Goal: Task Accomplishment & Management: Manage account settings

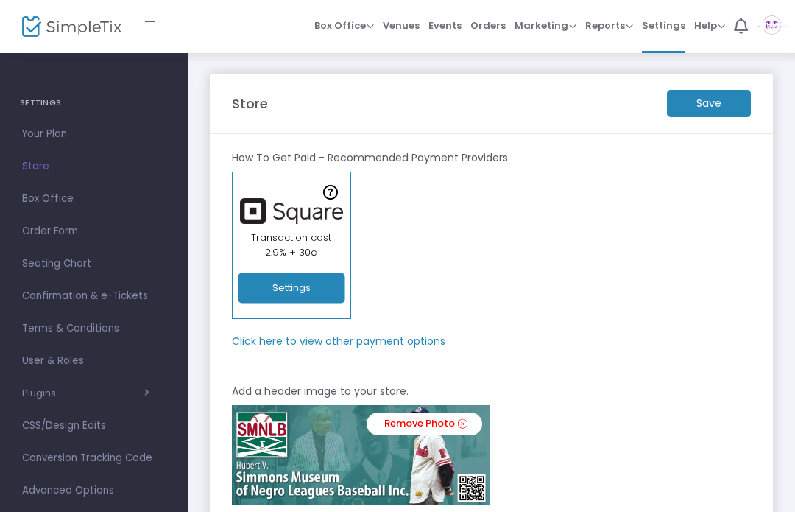
click at [309, 291] on button "Settings" at bounding box center [291, 288] width 107 height 30
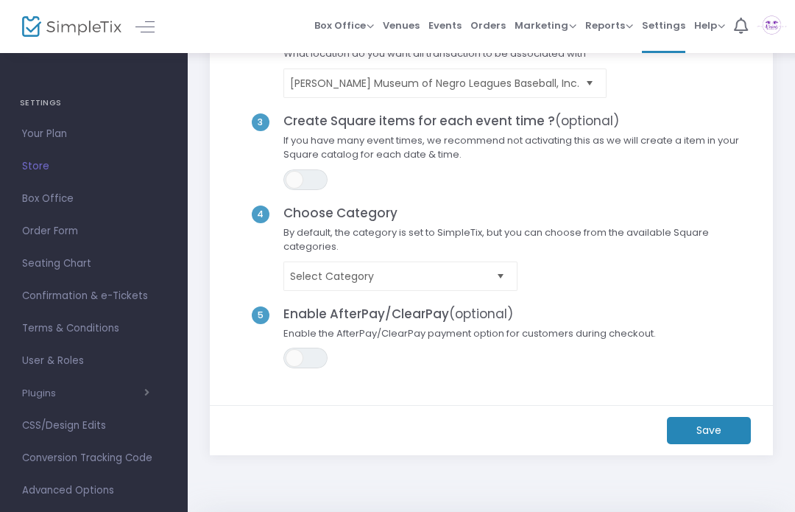
scroll to position [207, 0]
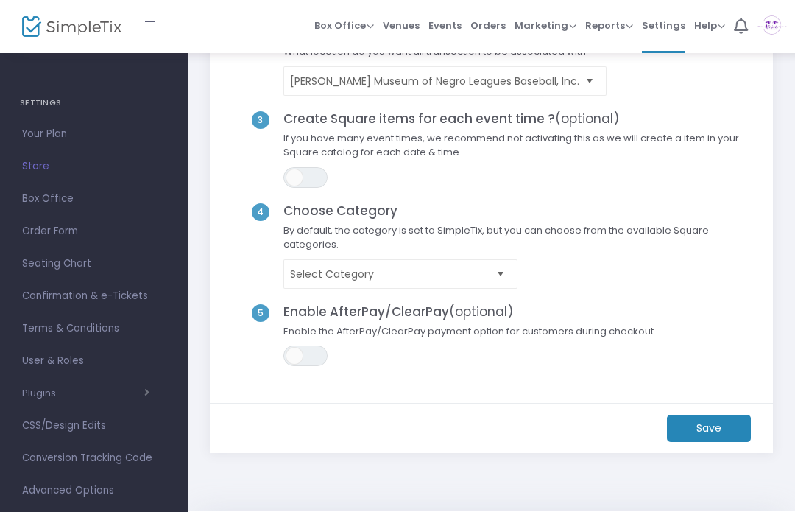
click at [498, 271] on span "Select" at bounding box center [501, 274] width 24 height 24
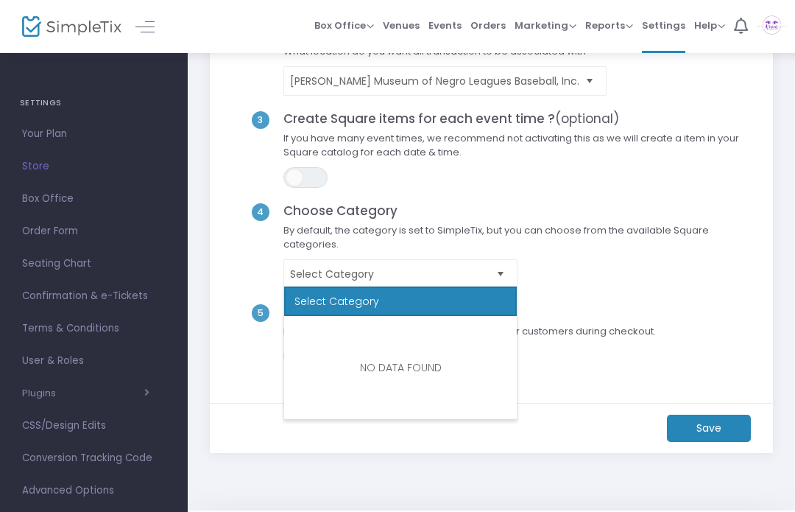
click at [634, 154] on span "If you have many event times, we recommend not activating this as we will creat…" at bounding box center [518, 149] width 483 height 36
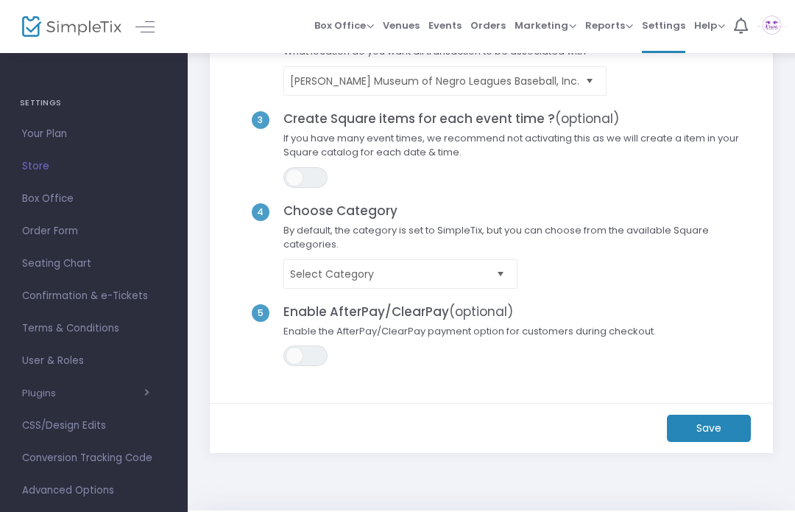
click at [68, 193] on span "Box Office" at bounding box center [94, 198] width 144 height 19
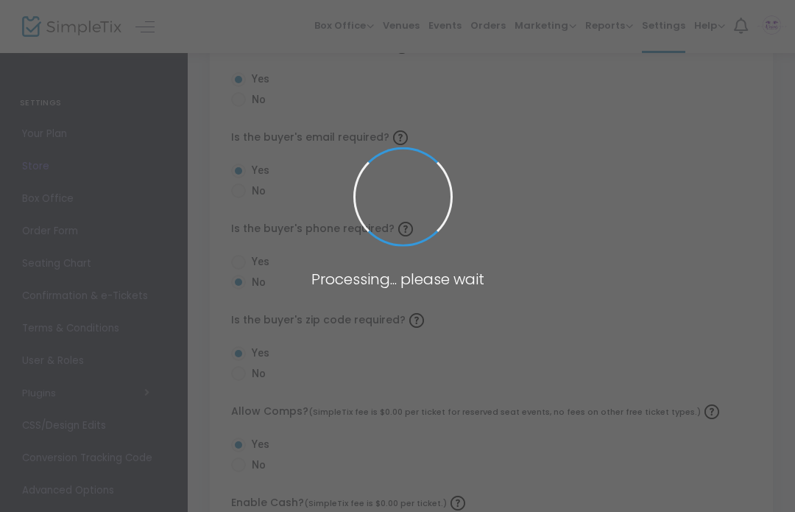
radio input "false"
radio input "true"
radio input "false"
radio input "true"
radio input "false"
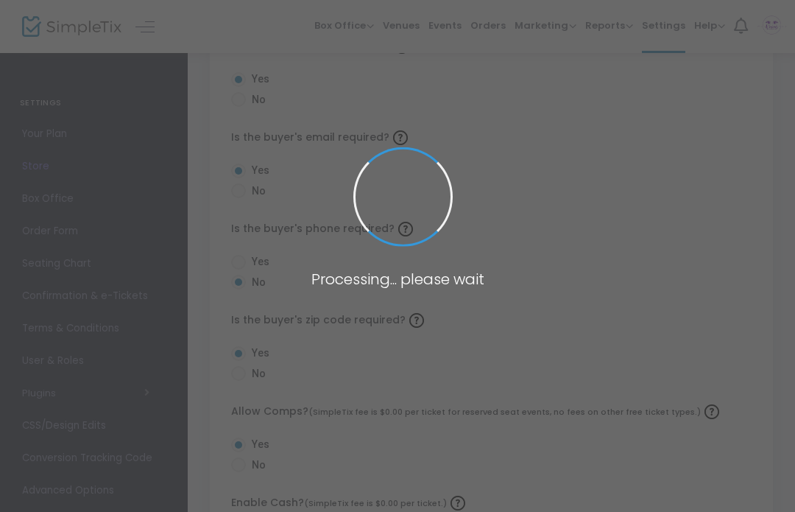
radio input "true"
radio input "false"
radio input "true"
radio input "false"
radio input "true"
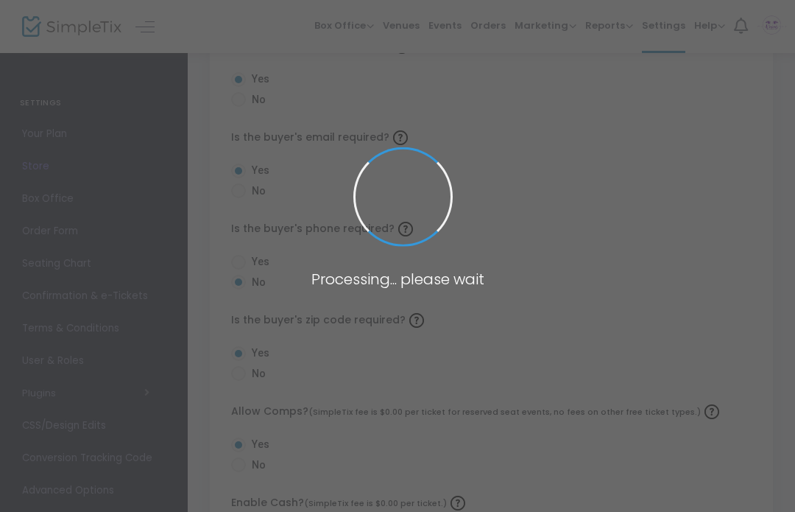
radio input "true"
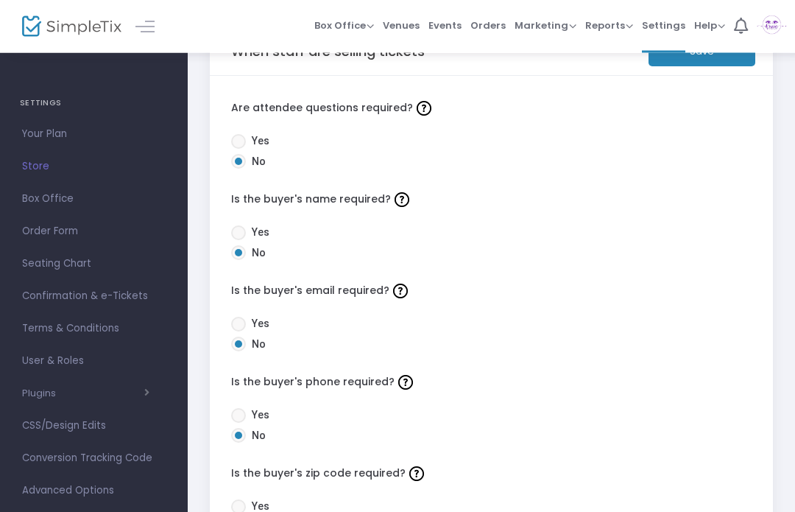
scroll to position [54, 0]
click at [262, 224] on span "Yes" at bounding box center [258, 231] width 24 height 15
click at [238, 240] on input "Yes" at bounding box center [238, 240] width 1 height 1
radio input "true"
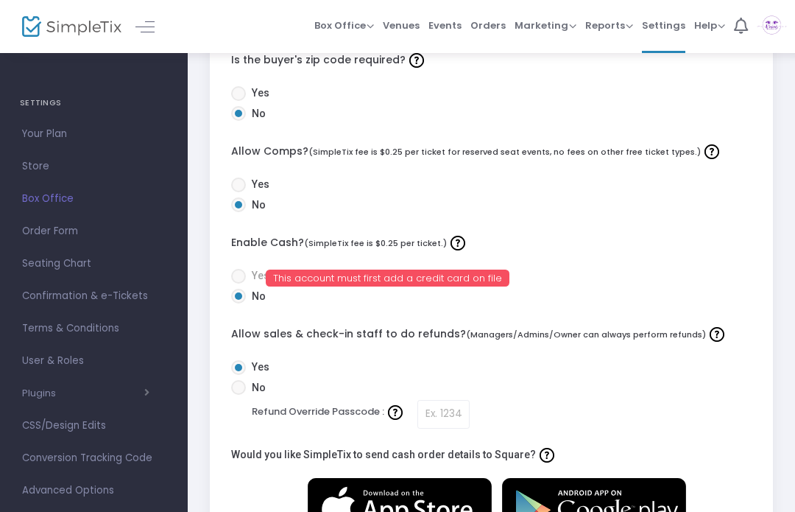
scroll to position [522, 0]
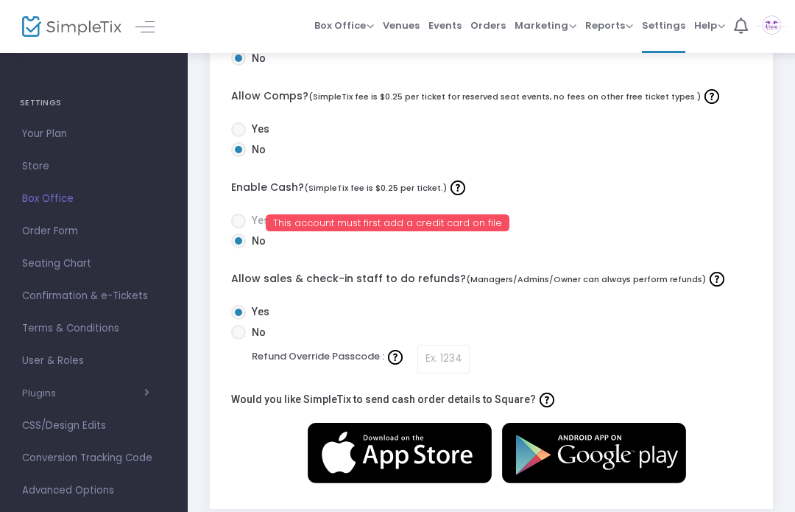
click at [467, 160] on div "Yes No" at bounding box center [491, 141] width 535 height 40
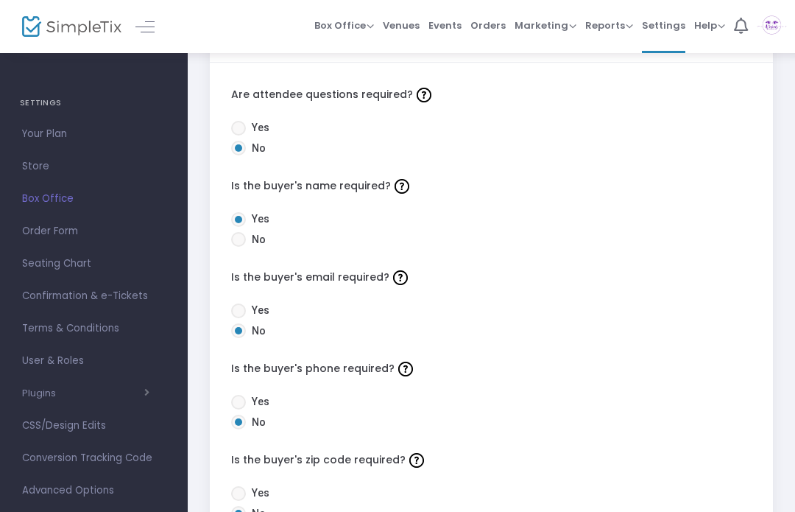
scroll to position [0, 0]
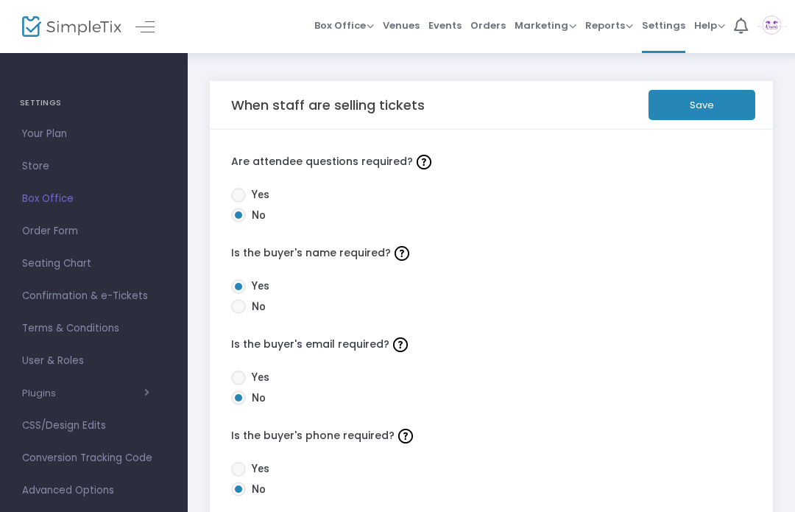
click at [249, 375] on span "Yes" at bounding box center [258, 376] width 24 height 15
click at [238, 385] on input "Yes" at bounding box center [238, 385] width 1 height 1
radio input "true"
click at [690, 99] on button "Save" at bounding box center [701, 105] width 107 height 30
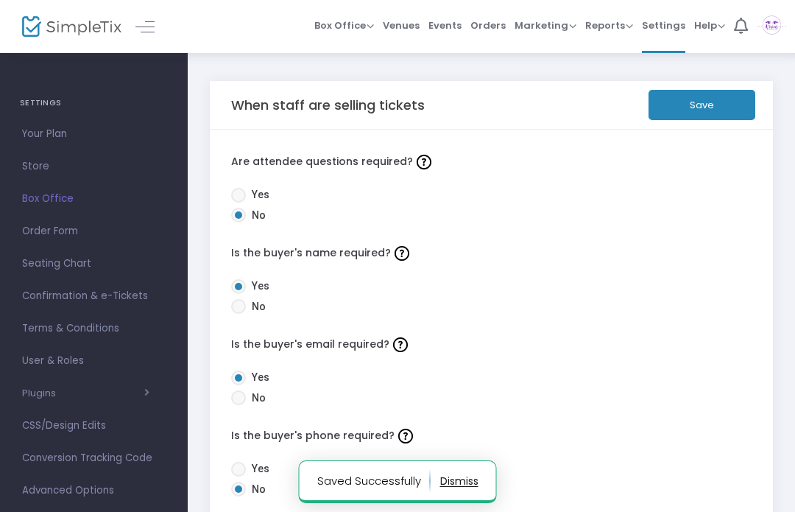
click at [79, 269] on span "Seating Chart" at bounding box center [94, 263] width 144 height 19
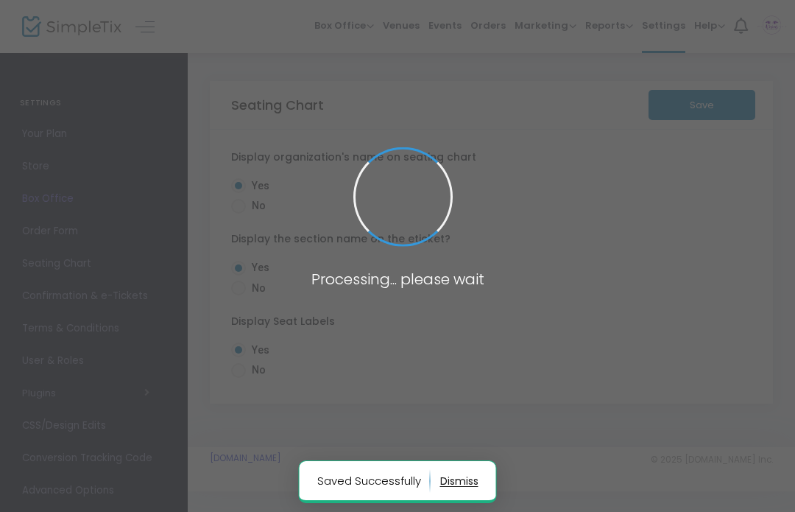
radio input "false"
radio input "true"
radio input "false"
radio input "true"
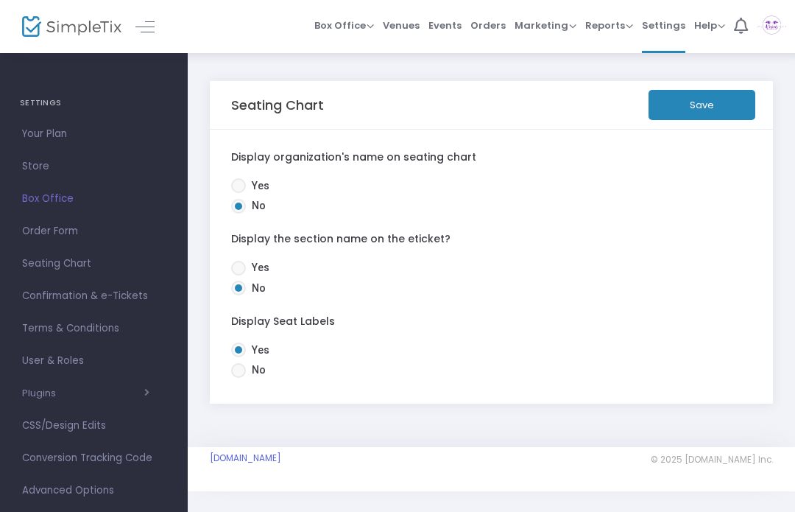
scroll to position [8, 0]
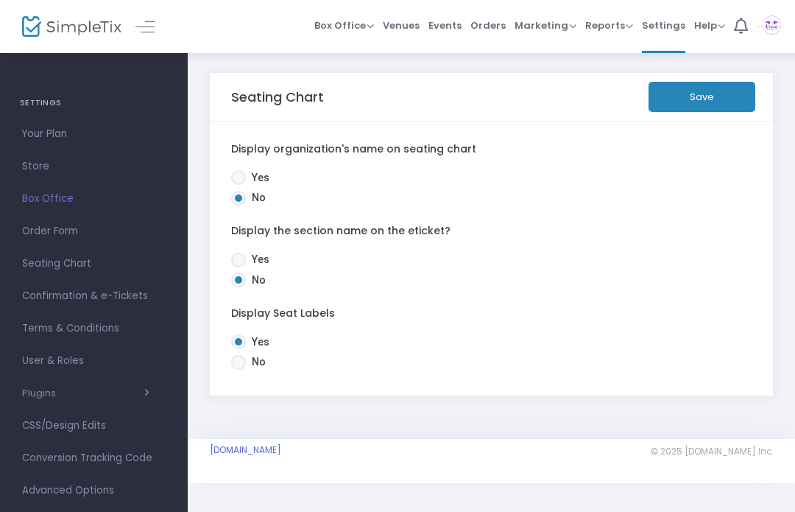
click at [243, 174] on span at bounding box center [238, 177] width 15 height 15
click at [238, 185] on input "Yes" at bounding box center [238, 185] width 1 height 1
radio input "true"
click at [253, 262] on span "Yes" at bounding box center [258, 259] width 24 height 15
click at [238, 267] on input "Yes" at bounding box center [238, 267] width 1 height 1
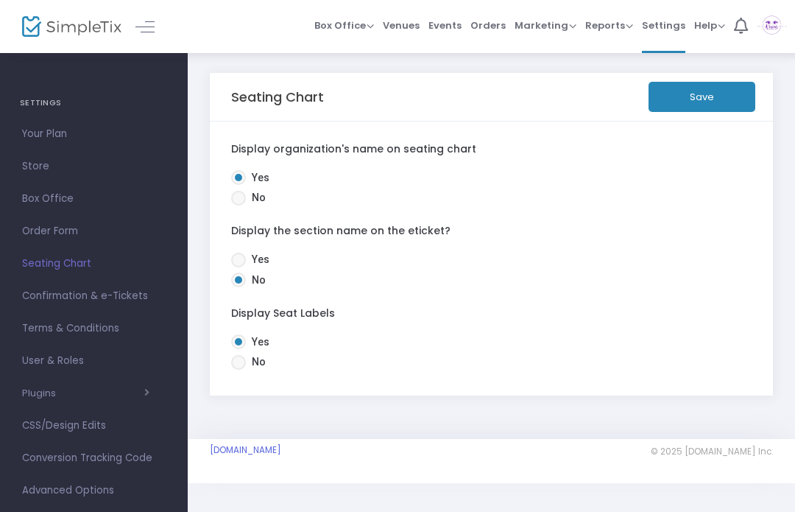
radio input "true"
click at [725, 109] on button "Save" at bounding box center [701, 97] width 107 height 30
click at [126, 300] on span "Confirmation & e-Tickets" at bounding box center [94, 295] width 144 height 19
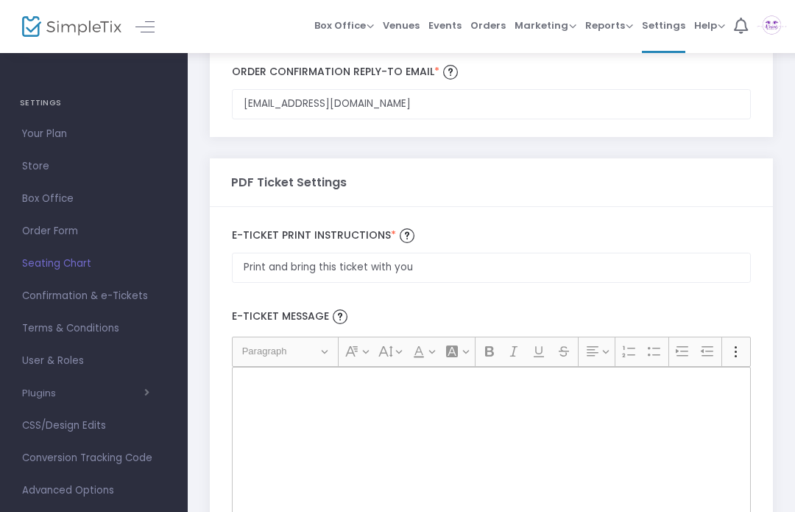
scroll to position [141, 0]
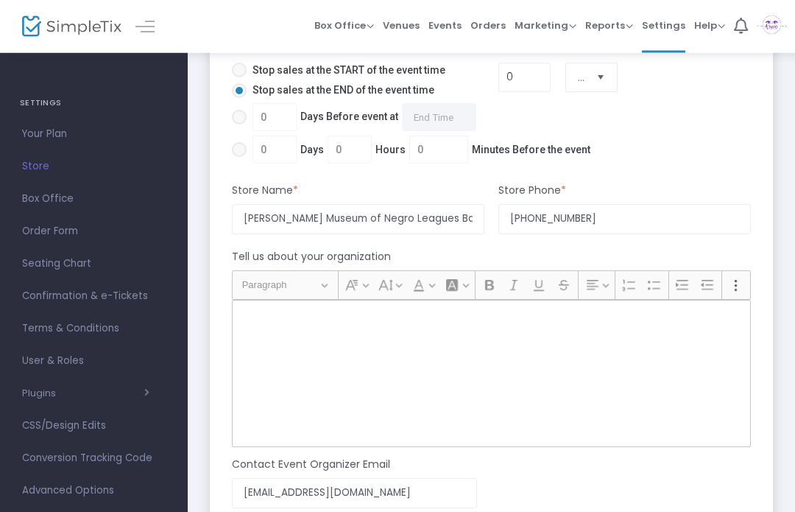
scroll to position [1096, 0]
click at [388, 336] on div "Rich Text Editor, main" at bounding box center [491, 373] width 519 height 147
click at [269, 333] on div "Rich Text Editor, main" at bounding box center [491, 373] width 519 height 147
click at [438, 361] on div "Rich Text Editor, main" at bounding box center [491, 373] width 519 height 147
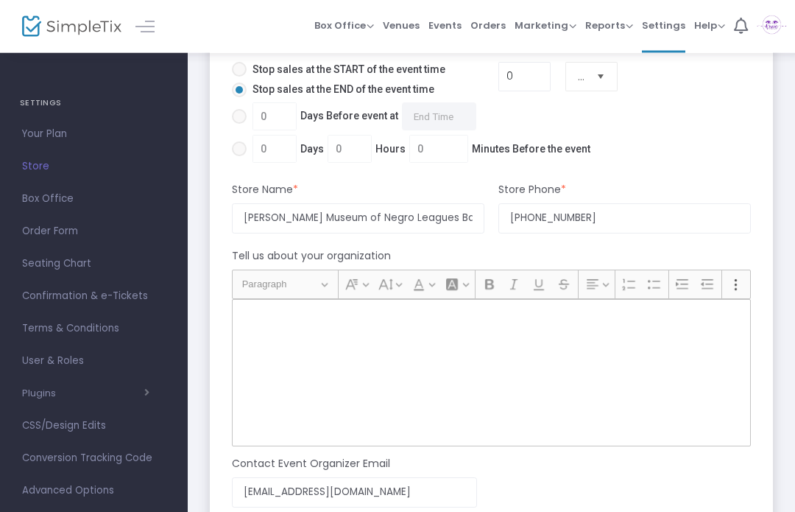
click at [509, 354] on div "Rich Text Editor, main" at bounding box center [491, 373] width 519 height 147
click at [508, 354] on div "Rich Text Editor, main" at bounding box center [491, 373] width 519 height 147
click at [528, 383] on div "Rich Text Editor, main" at bounding box center [491, 373] width 519 height 147
click at [269, 152] on span "0 Days 0 Hours 0 Minutes Before the event" at bounding box center [419, 149] width 344 height 28
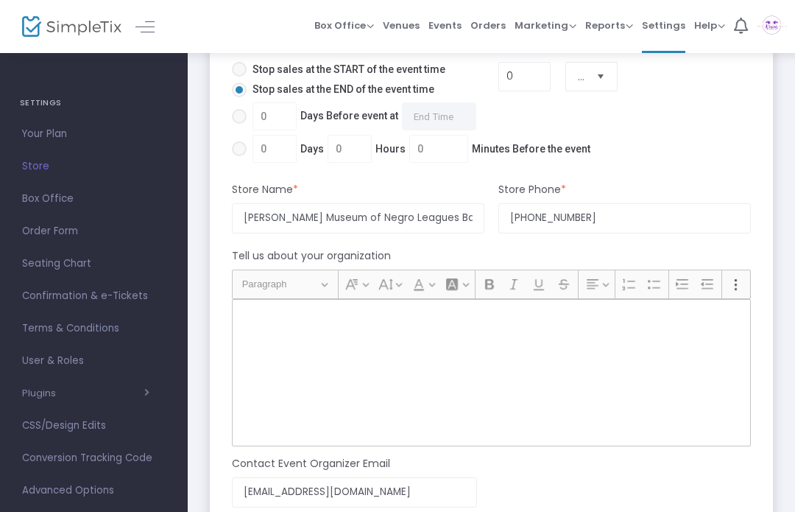
click at [239, 156] on input "0 Days 0 Hours 0 Minutes Before the event" at bounding box center [238, 156] width 1 height 1
radio input "true"
click at [241, 116] on span at bounding box center [239, 116] width 15 height 15
click at [239, 124] on input "0 Days Before event at Required." at bounding box center [238, 124] width 1 height 1
radio input "true"
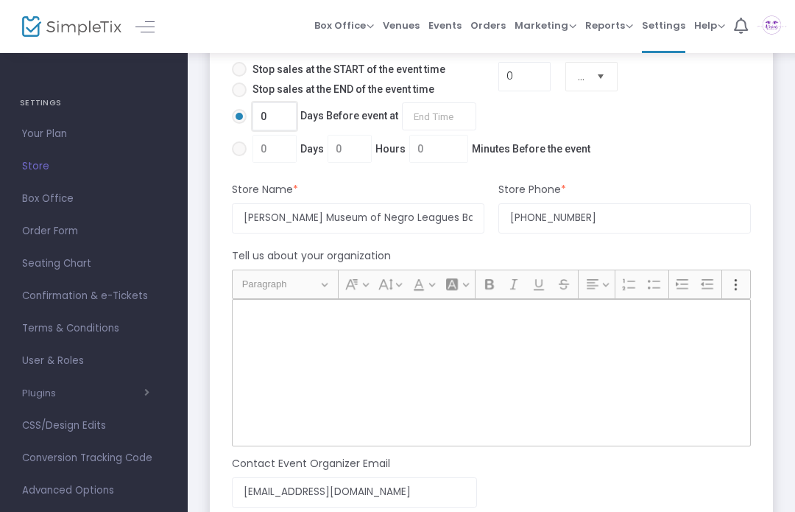
click at [280, 121] on input "0" at bounding box center [274, 116] width 43 height 28
type input "7"
click at [465, 319] on p "Rich Text Editor, main" at bounding box center [491, 315] width 506 height 15
click at [297, 336] on div "Rich Text Editor, main" at bounding box center [491, 372] width 519 height 147
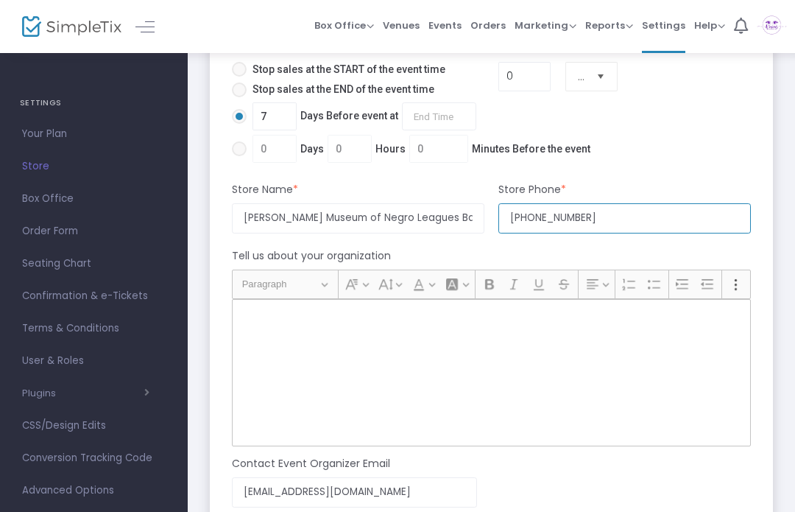
click at [626, 233] on input "[PHONE_NUMBER]" at bounding box center [624, 218] width 252 height 30
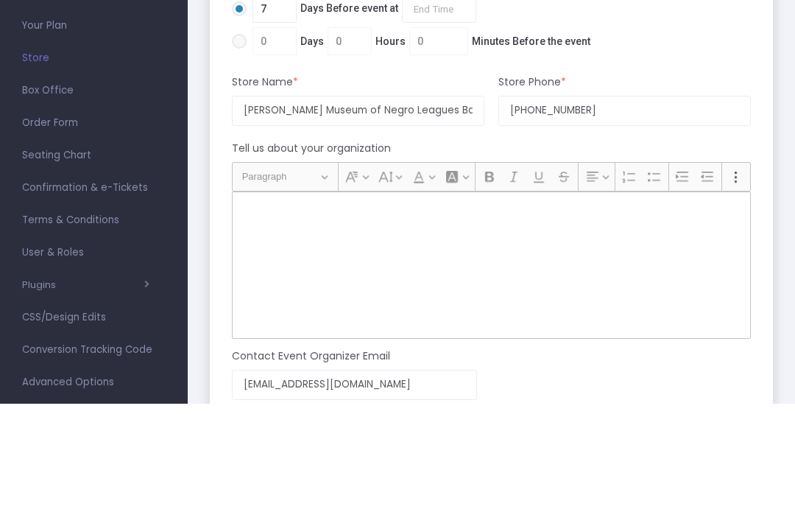
click at [302, 300] on div "Rich Text Editor, main" at bounding box center [491, 373] width 519 height 147
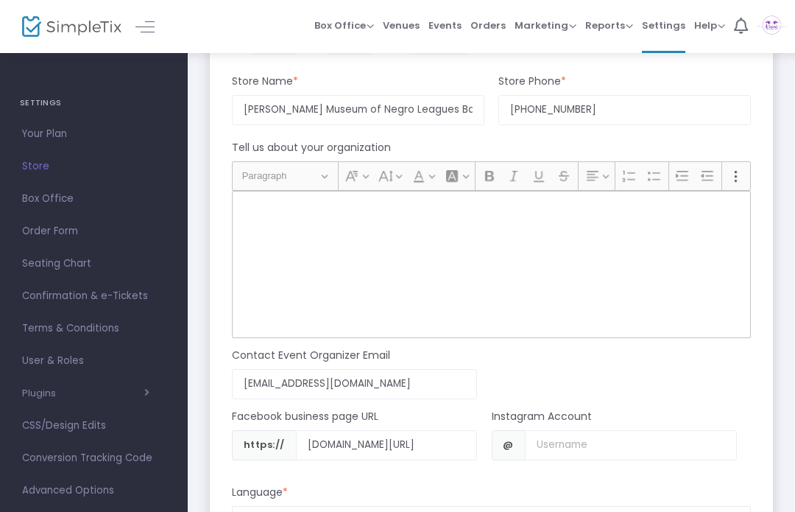
click at [301, 224] on div "Rich Text Editor, main" at bounding box center [491, 264] width 519 height 147
click at [426, 270] on div "Rich Text Editor, main" at bounding box center [491, 264] width 519 height 147
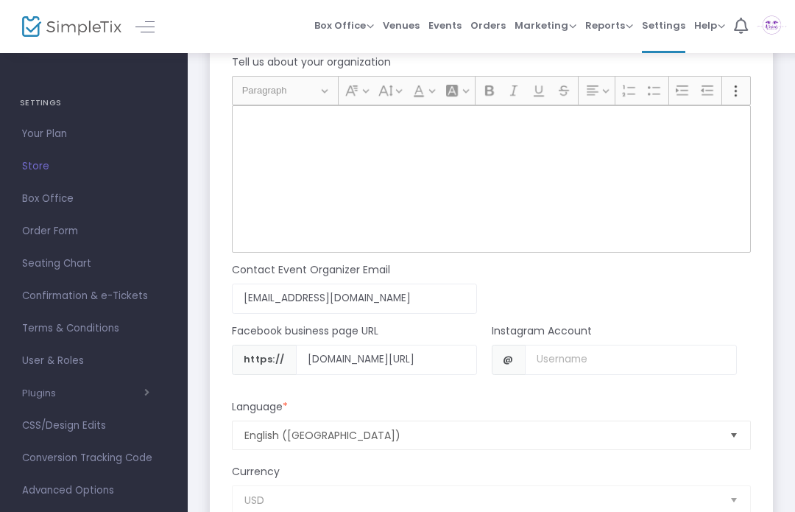
scroll to position [1275, 0]
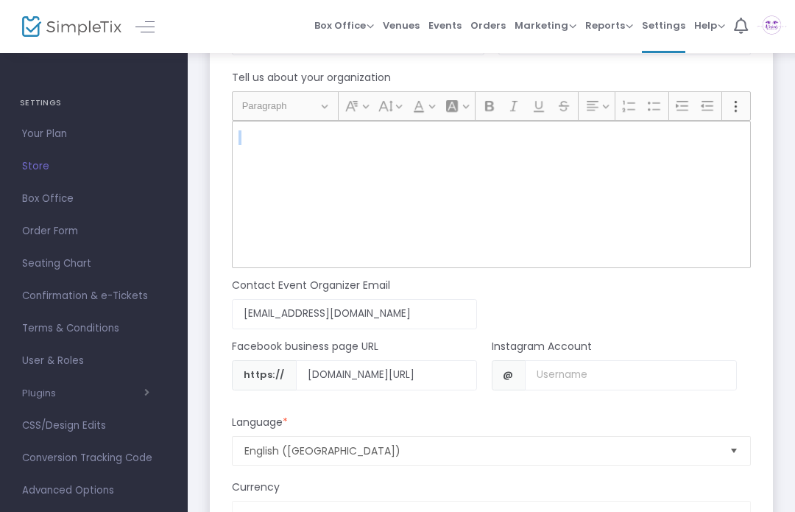
click at [470, 212] on div "Rich Text Editor, main" at bounding box center [491, 194] width 519 height 147
click at [469, 211] on div "Rich Text Editor, main" at bounding box center [491, 194] width 519 height 147
click at [590, 238] on div "Rich Text Editor, main" at bounding box center [491, 194] width 519 height 147
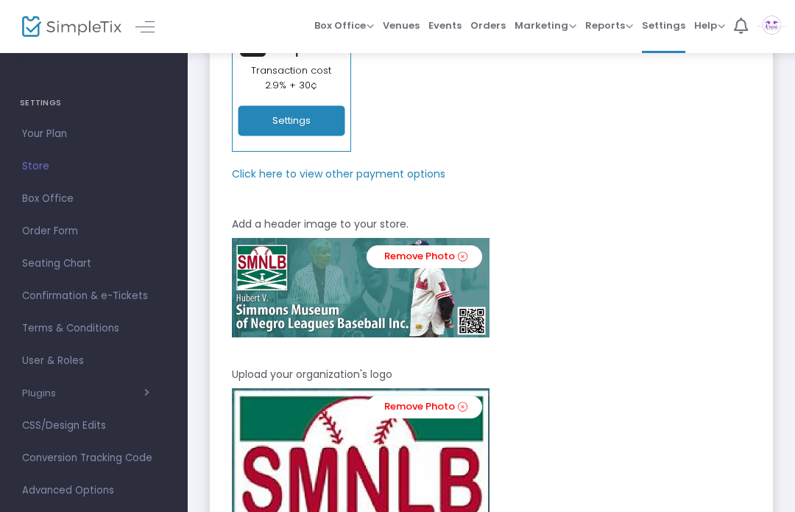
scroll to position [0, 0]
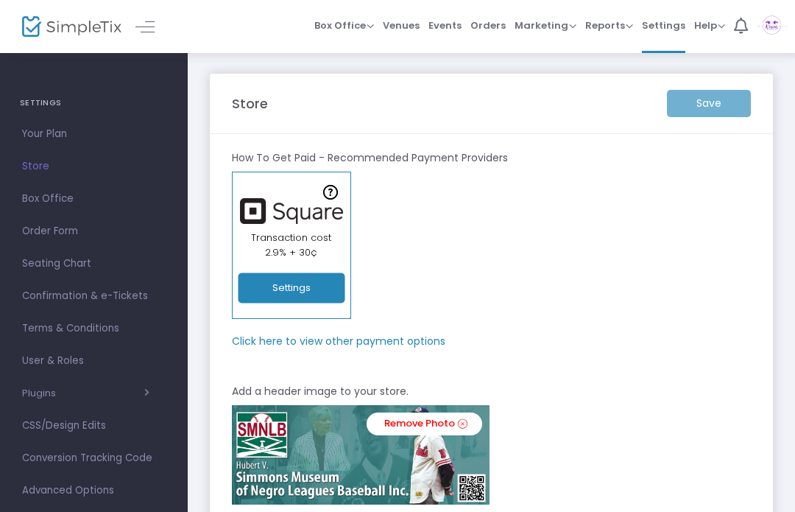
click at [723, 103] on div "Save" at bounding box center [708, 103] width 99 height 27
click at [732, 101] on div "Save" at bounding box center [708, 103] width 99 height 27
click at [706, 101] on div "Save" at bounding box center [708, 103] width 99 height 27
click at [712, 103] on div "Save" at bounding box center [708, 103] width 99 height 27
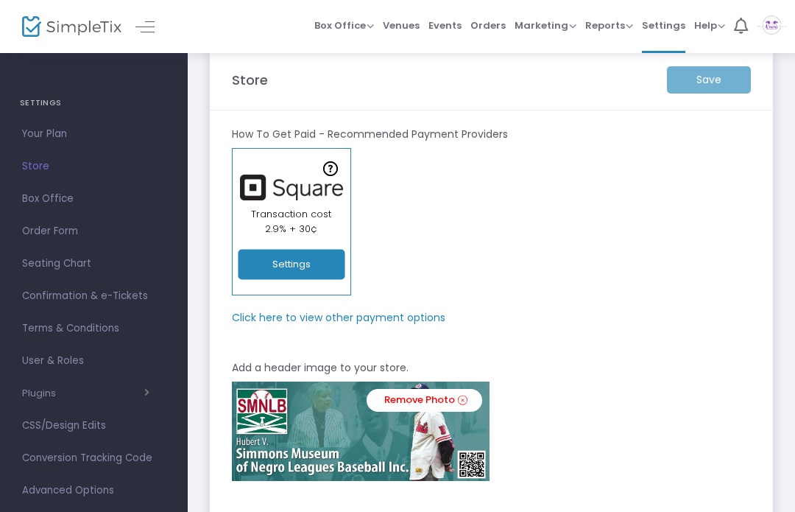
scroll to position [13, 0]
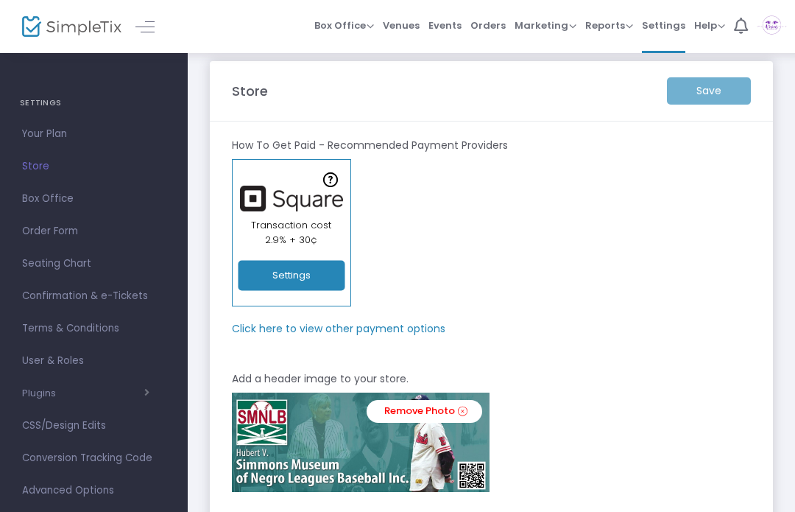
click at [695, 89] on div "Save" at bounding box center [708, 90] width 99 height 27
click at [702, 97] on div "Save" at bounding box center [708, 90] width 99 height 27
click at [705, 109] on m-panel-header "Store Save" at bounding box center [491, 91] width 563 height 60
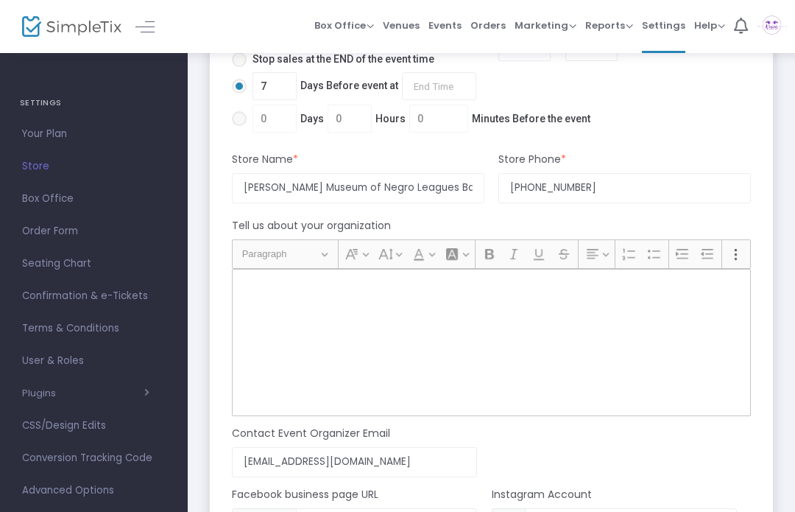
scroll to position [1122, 0]
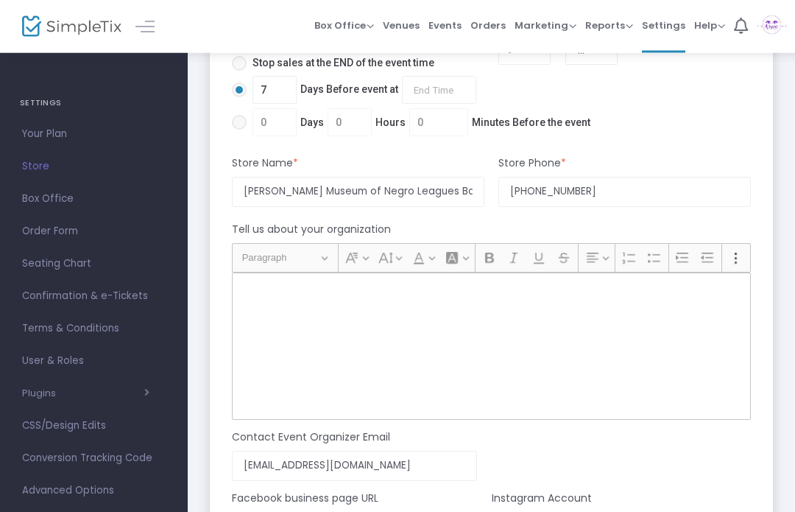
click at [558, 313] on div "Rich Text Editor, main" at bounding box center [491, 346] width 519 height 147
click at [673, 27] on span "Settings" at bounding box center [663, 26] width 43 height 38
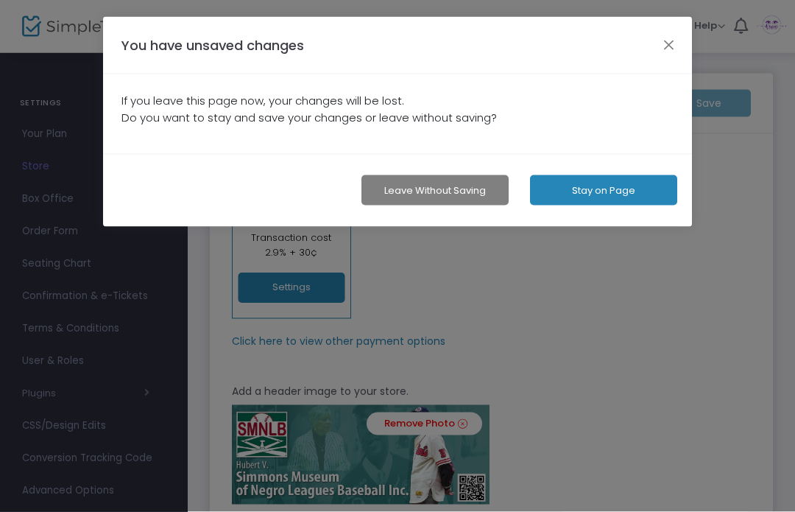
scroll to position [0, 0]
click at [617, 190] on button "Stay on Page" at bounding box center [603, 190] width 147 height 30
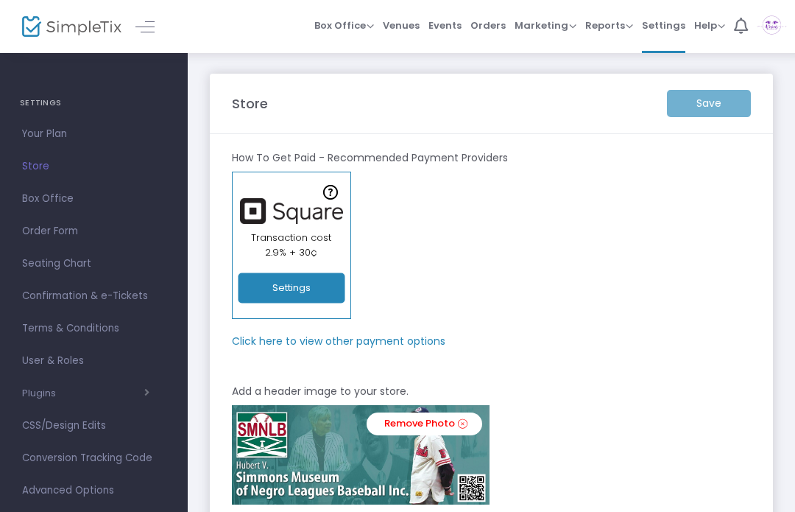
click at [714, 99] on div "Save" at bounding box center [708, 103] width 99 height 27
click at [707, 104] on div "Save" at bounding box center [708, 103] width 99 height 27
click at [701, 120] on m-panel-header "Store Save" at bounding box center [491, 104] width 563 height 60
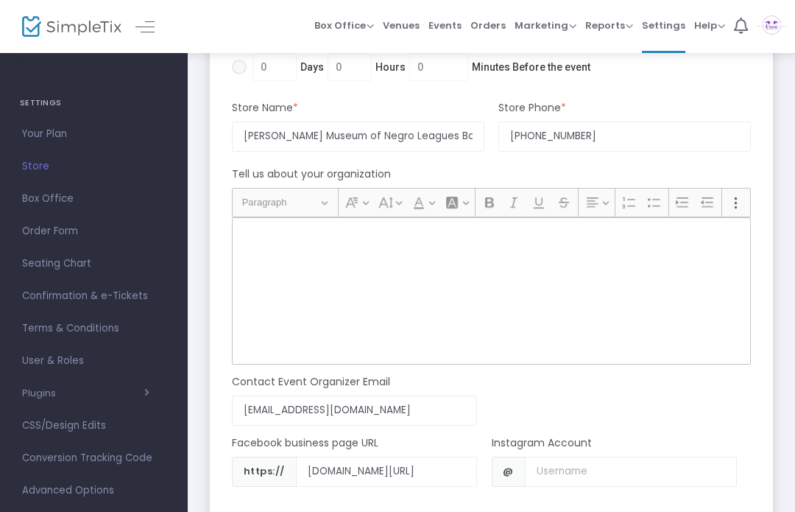
scroll to position [1177, 0]
click at [386, 285] on div "Rich Text Editor, main" at bounding box center [491, 292] width 519 height 147
click at [258, 254] on div "Rich Text Editor, main" at bounding box center [491, 292] width 519 height 147
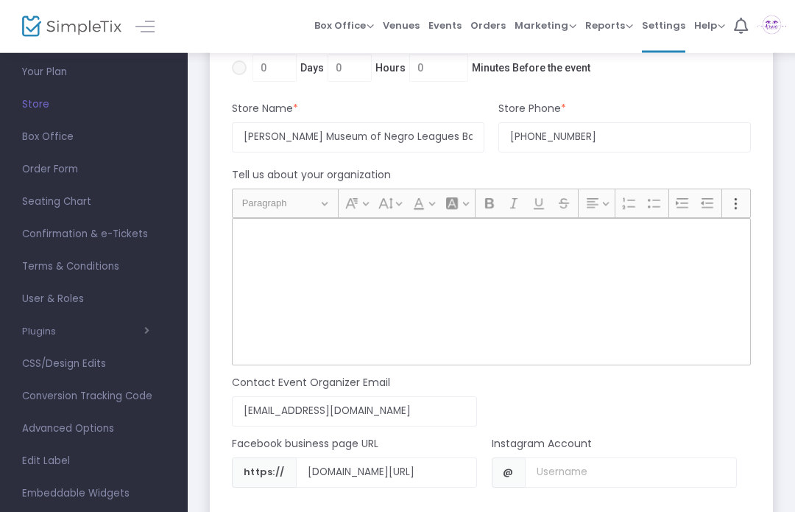
scroll to position [62, 0]
click at [69, 138] on span "Box Office" at bounding box center [94, 136] width 144 height 19
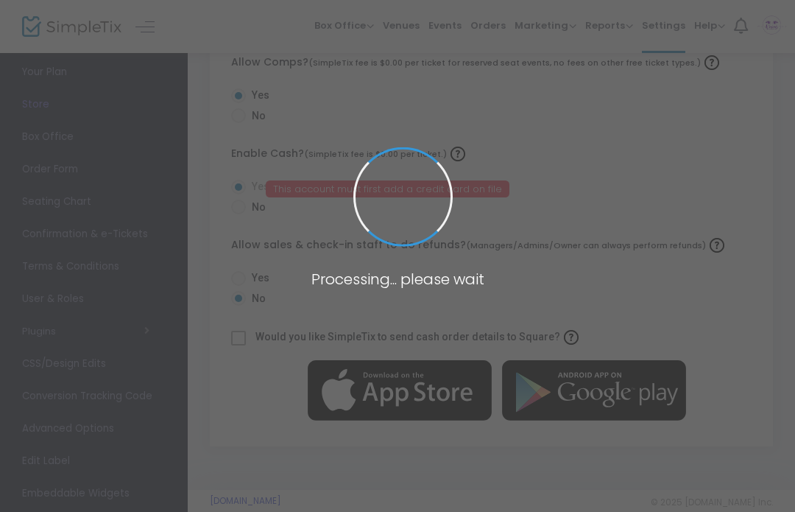
radio input "false"
radio input "true"
radio input "false"
radio input "true"
radio input "false"
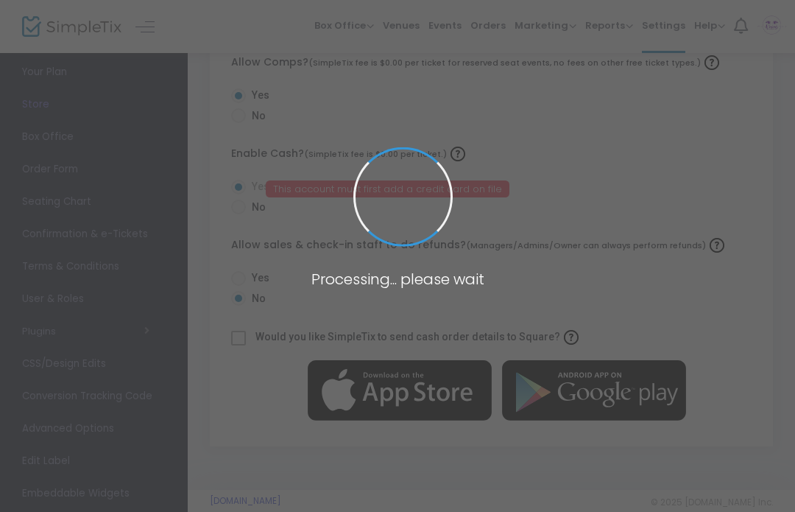
radio input "true"
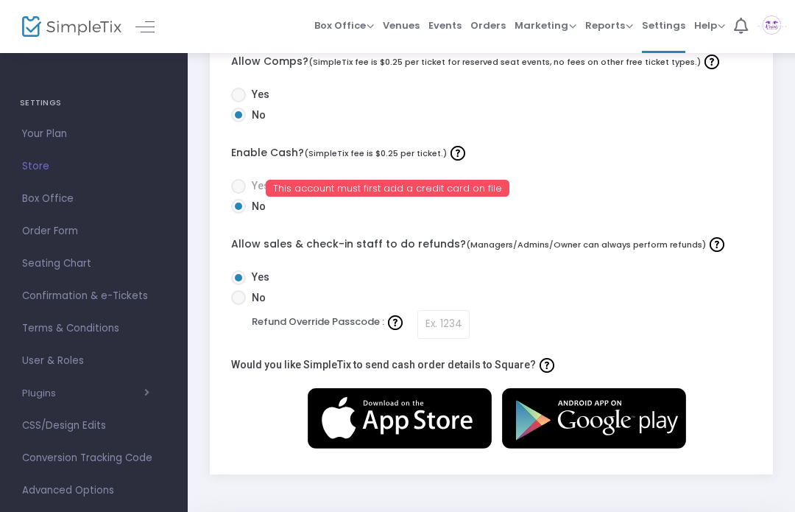
scroll to position [0, 0]
click at [55, 133] on span "Your Plan" at bounding box center [94, 133] width 144 height 19
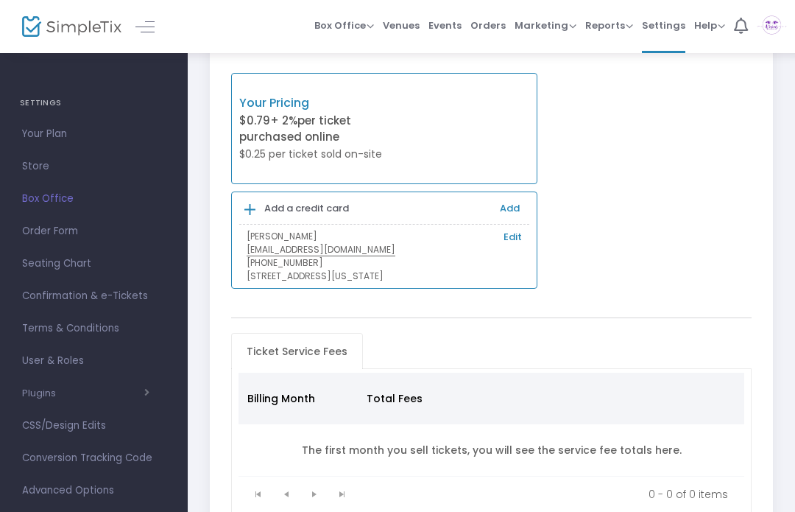
scroll to position [65, 0]
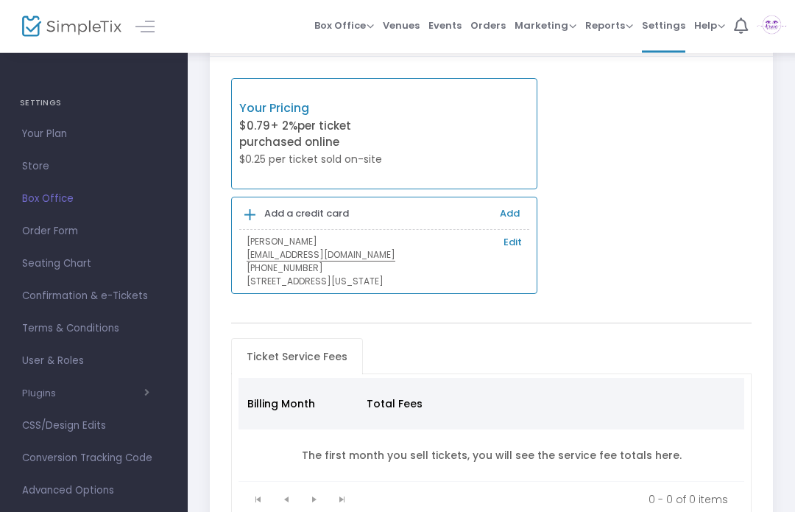
click at [61, 139] on span "Your Plan" at bounding box center [94, 133] width 144 height 19
click at [447, 25] on span "Events" at bounding box center [444, 26] width 33 height 38
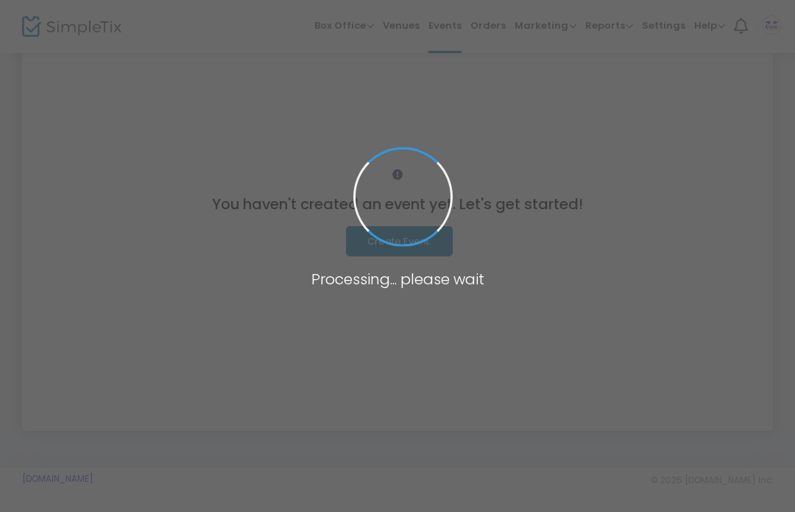
scroll to position [63, 0]
